Goal: Information Seeking & Learning: Learn about a topic

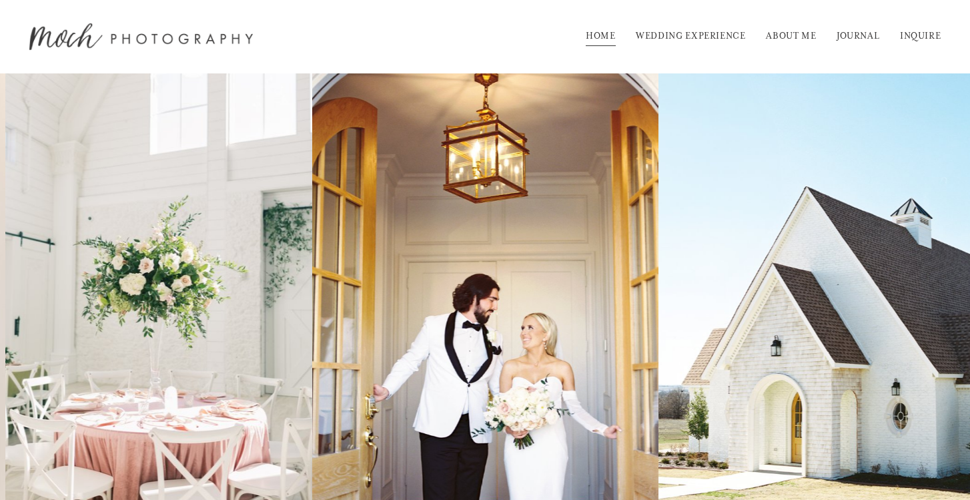
click at [731, 35] on link "WEDDING EXPERIENCE" at bounding box center [691, 36] width 110 height 21
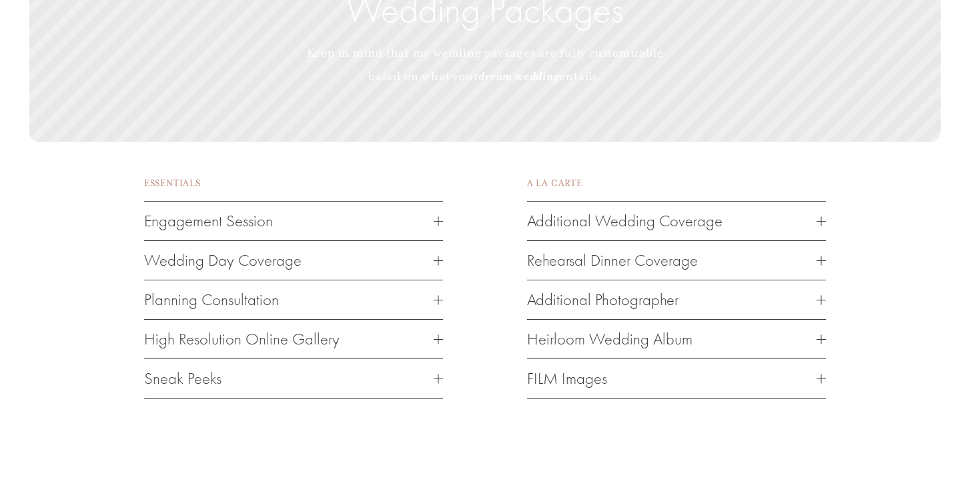
scroll to position [1755, 0]
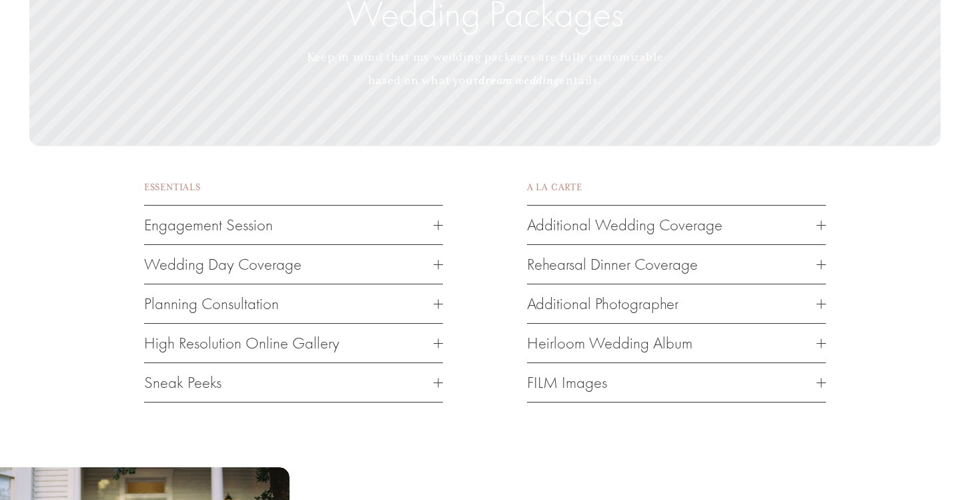
click at [361, 255] on span "Wedding Day Coverage" at bounding box center [289, 264] width 290 height 19
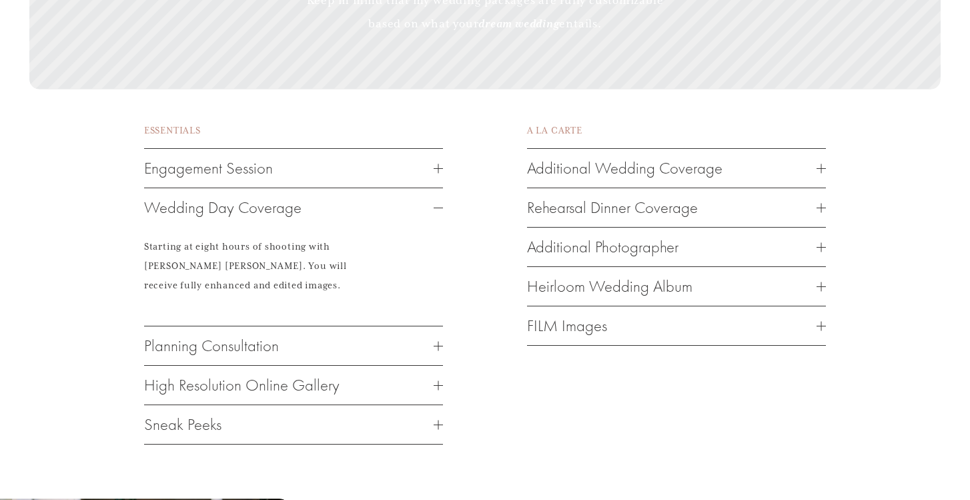
scroll to position [1832, 0]
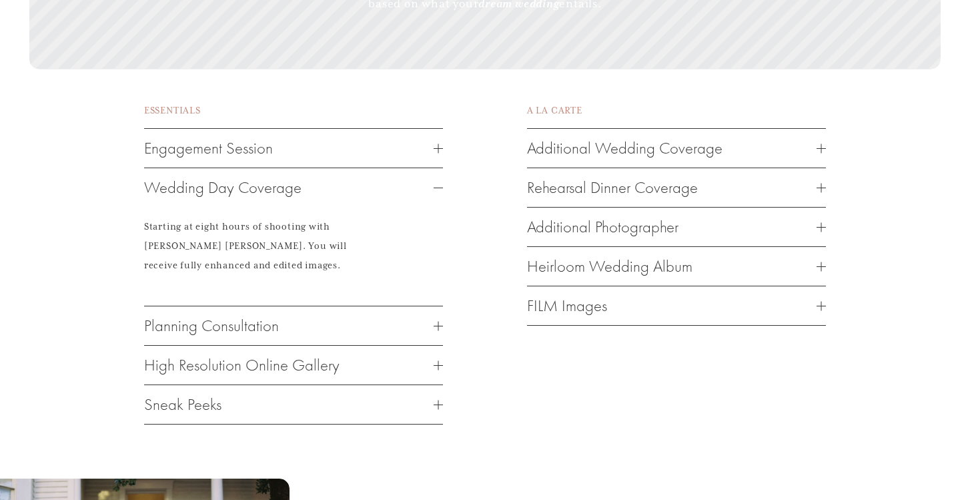
click at [683, 257] on span "Heirloom Wedding Album" at bounding box center [672, 266] width 290 height 19
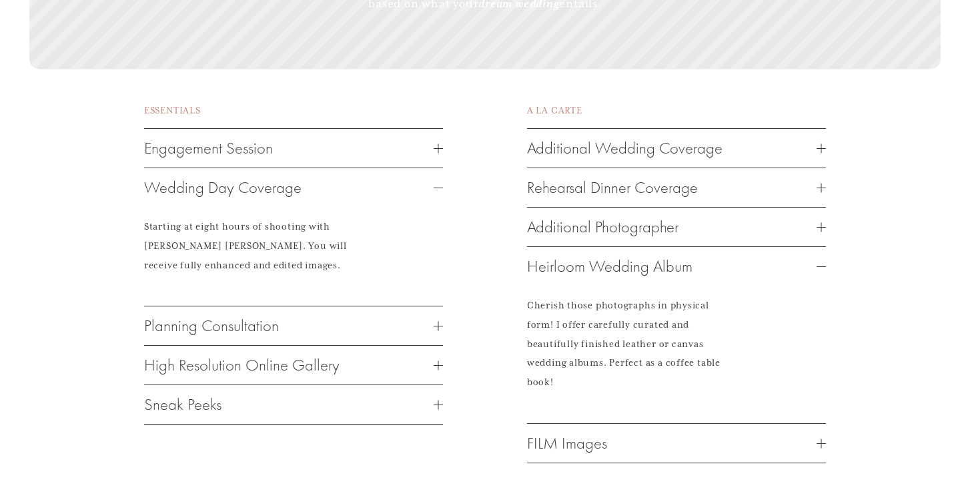
click at [682, 257] on span "Heirloom Wedding Album" at bounding box center [672, 266] width 290 height 19
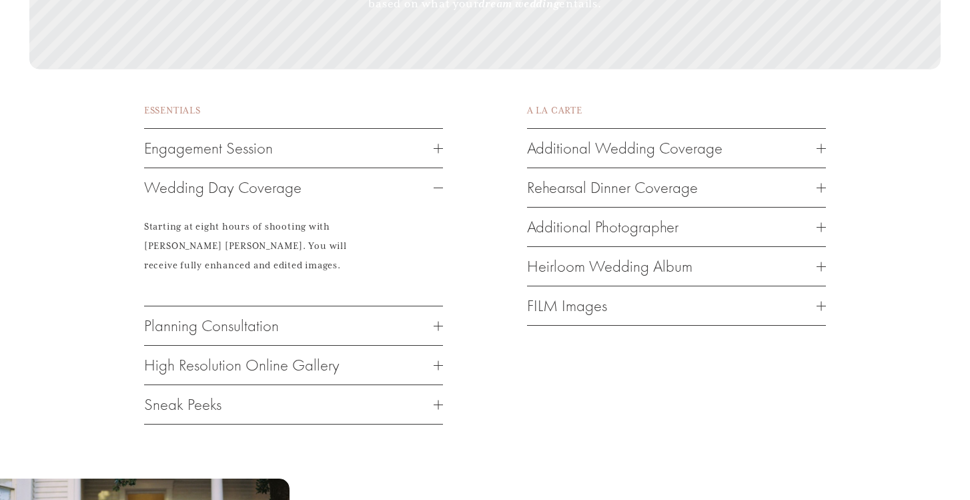
click at [673, 129] on button "Additional Wedding Coverage" at bounding box center [676, 148] width 299 height 39
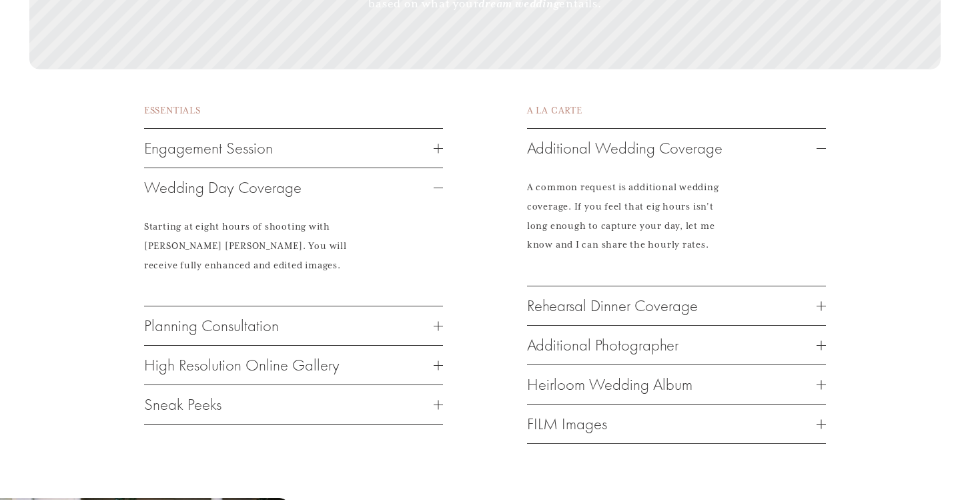
click at [673, 129] on button "Additional Wedding Coverage" at bounding box center [676, 148] width 299 height 39
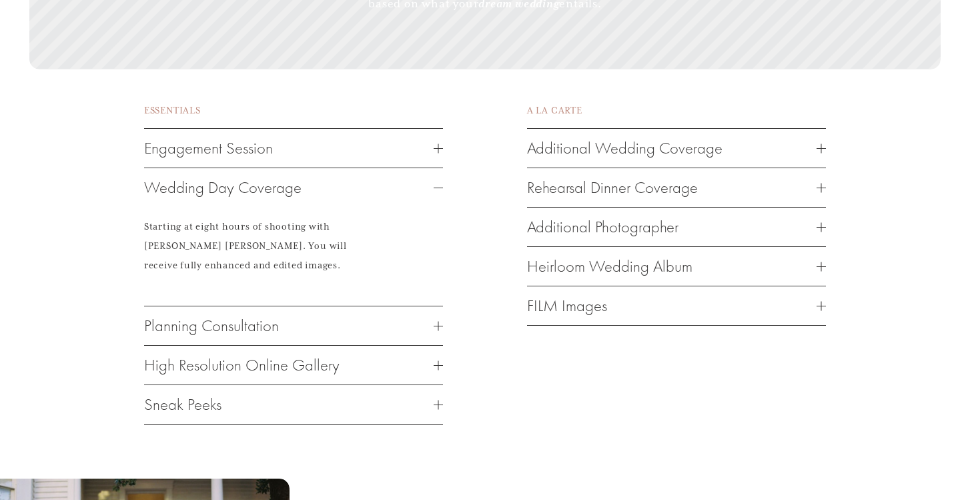
click at [681, 257] on span "Heirloom Wedding Album" at bounding box center [672, 266] width 290 height 19
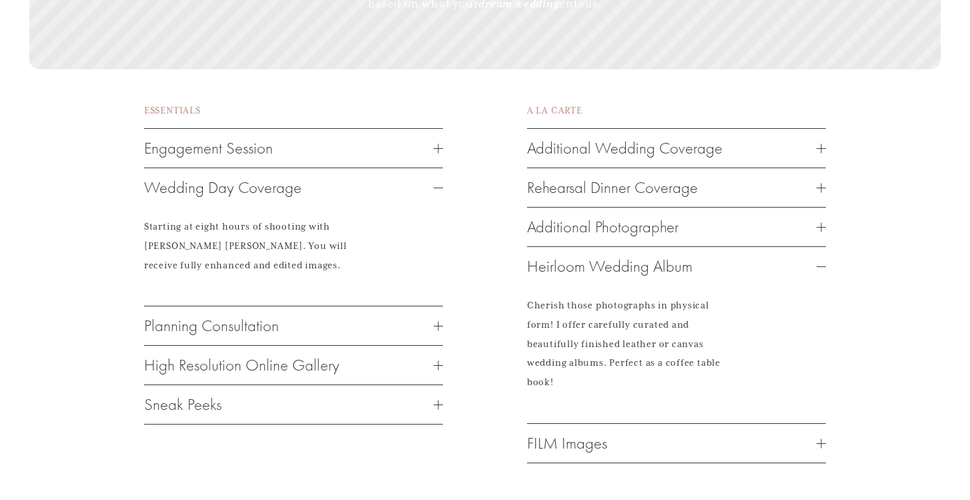
click at [681, 257] on span "Heirloom Wedding Album" at bounding box center [672, 266] width 290 height 19
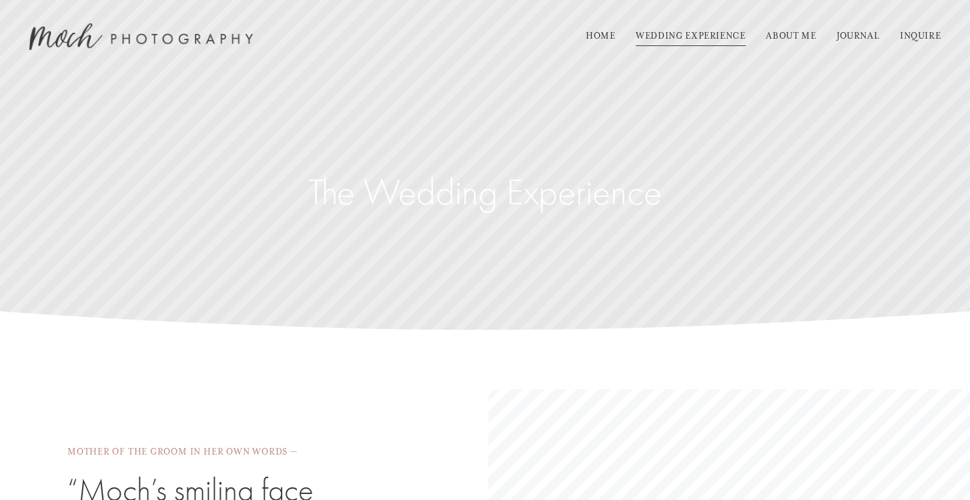
scroll to position [0, 0]
click at [784, 39] on link "ABOUT ME" at bounding box center [791, 36] width 50 height 21
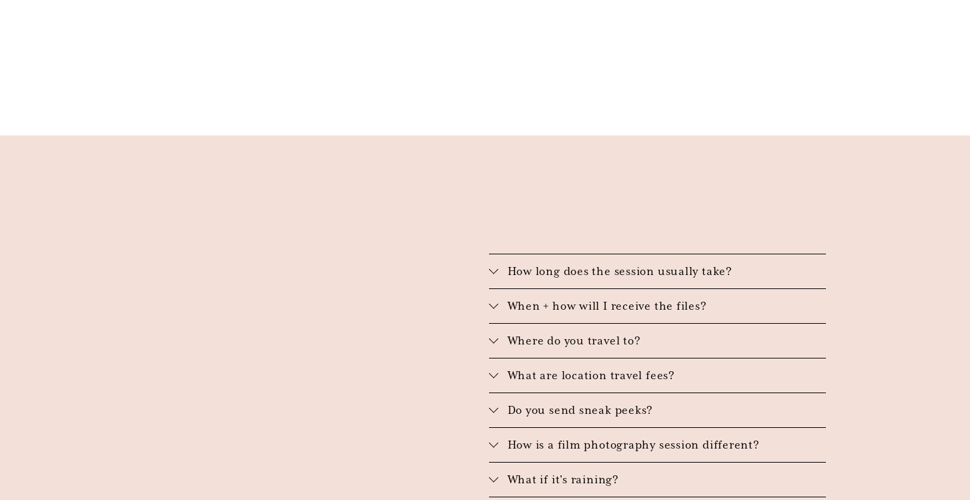
scroll to position [1863, 0]
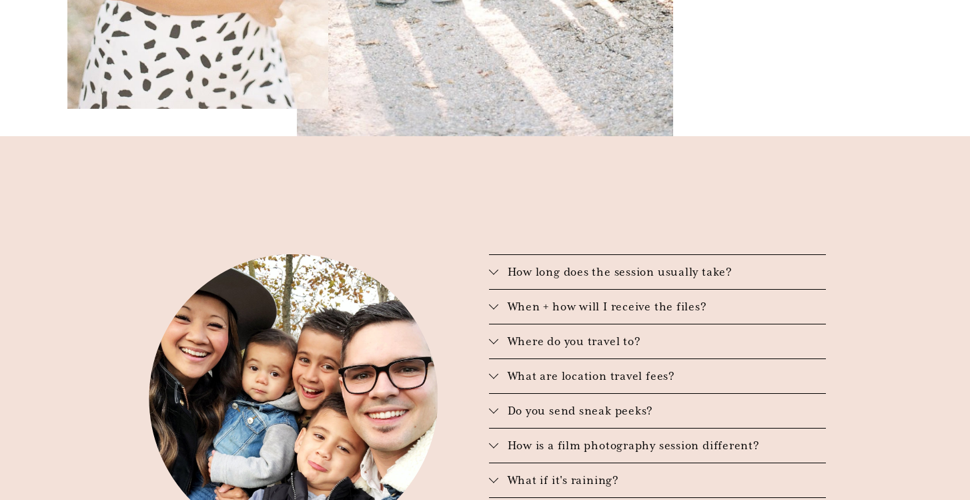
click at [635, 428] on button "How is a film photography session different?" at bounding box center [658, 445] width 338 height 34
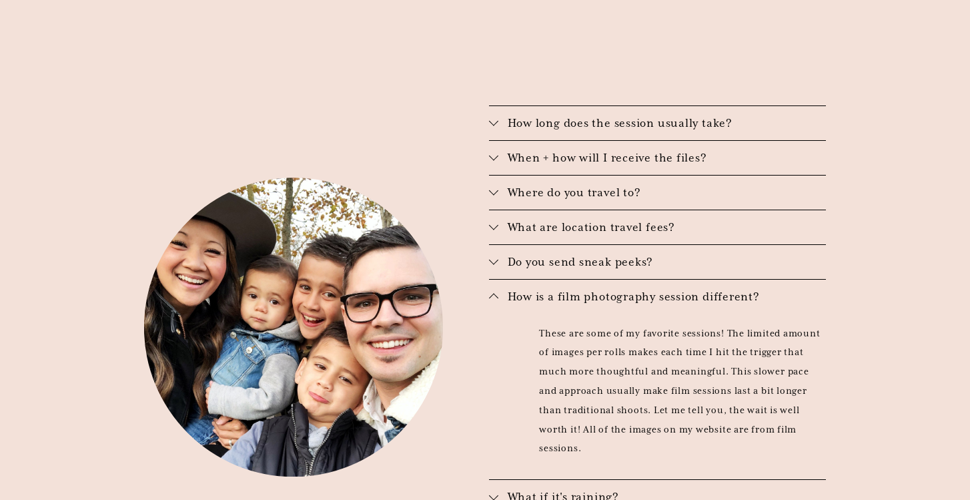
scroll to position [2019, 0]
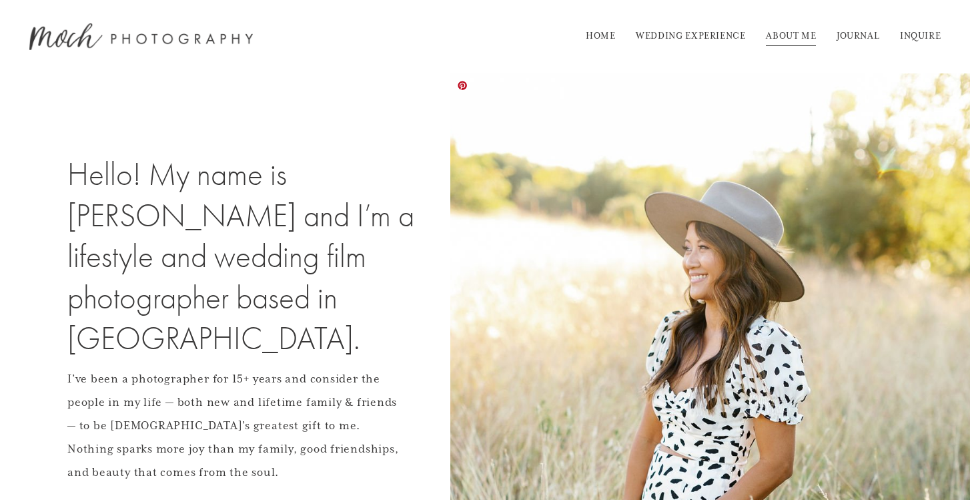
scroll to position [0, 0]
click at [666, 41] on link "WEDDING EXPERIENCE" at bounding box center [691, 36] width 110 height 21
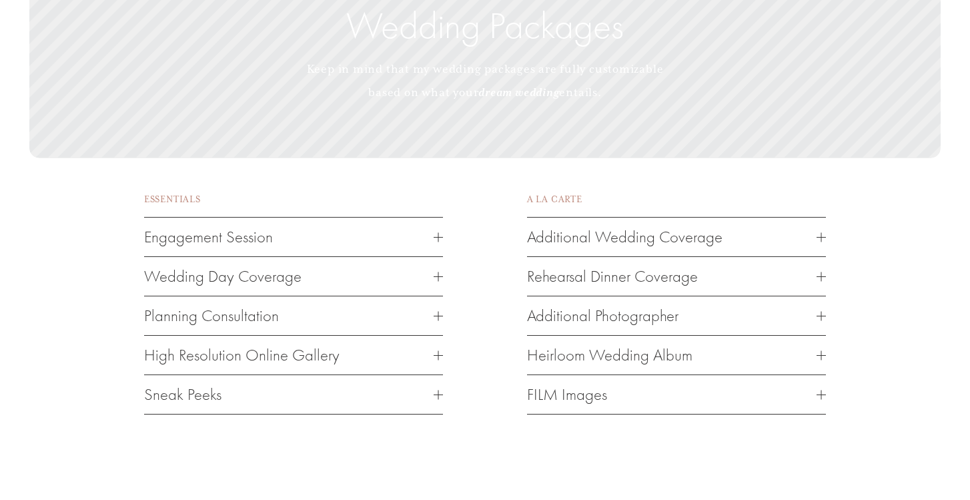
scroll to position [1746, 0]
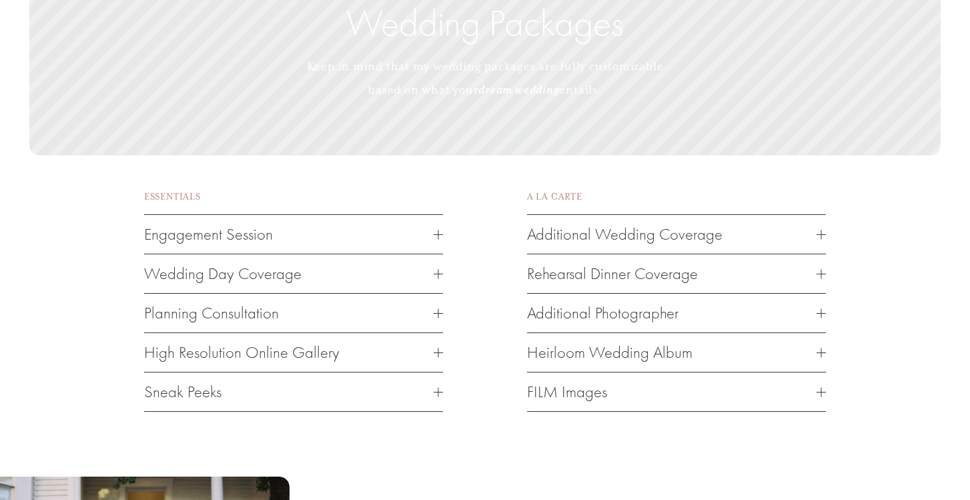
click at [311, 304] on span "Planning Consultation" at bounding box center [289, 313] width 290 height 19
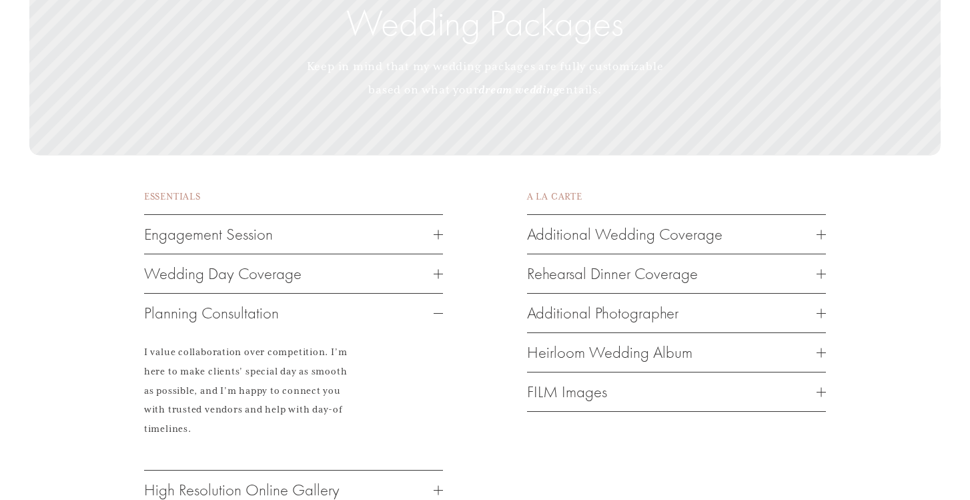
click at [311, 304] on span "Planning Consultation" at bounding box center [289, 313] width 290 height 19
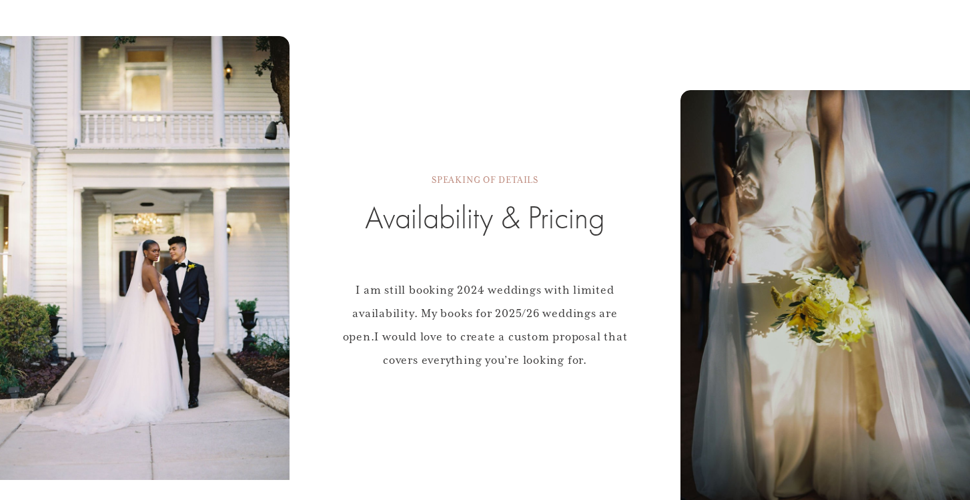
scroll to position [2187, 0]
